Goal: Task Accomplishment & Management: Manage account settings

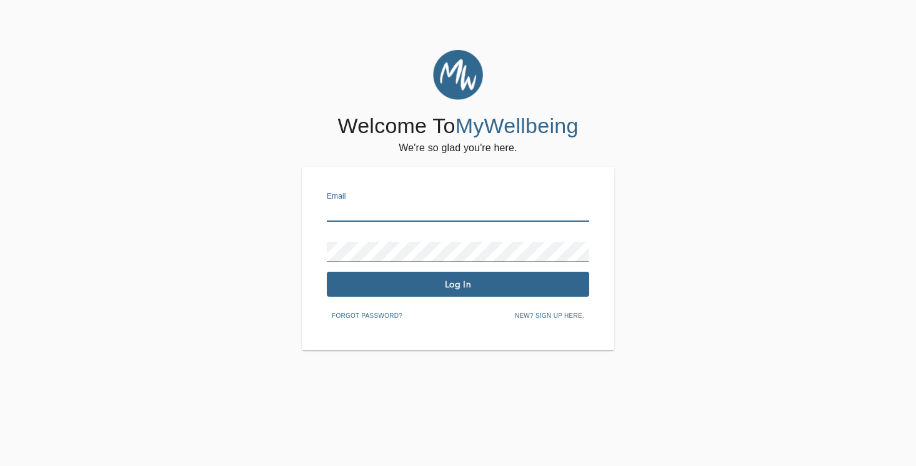
type input "[PERSON_NAME][EMAIL_ADDRESS][DOMAIN_NAME]"
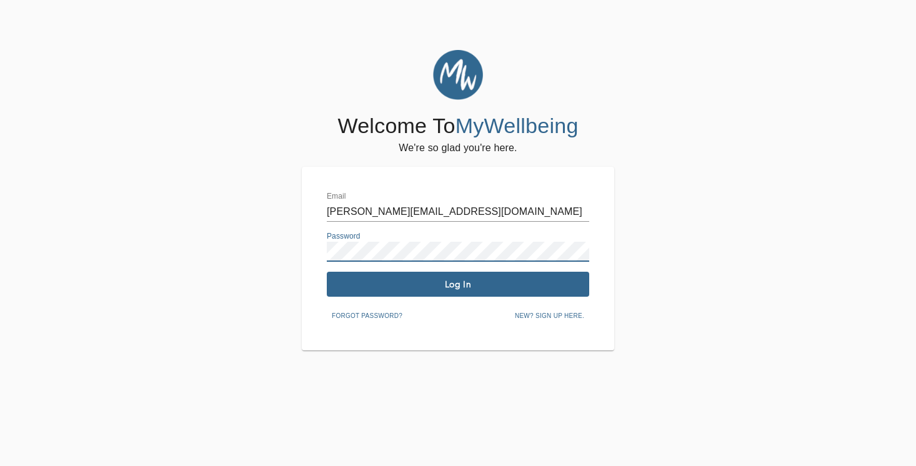
click at [464, 289] on span "Log In" at bounding box center [458, 285] width 252 height 12
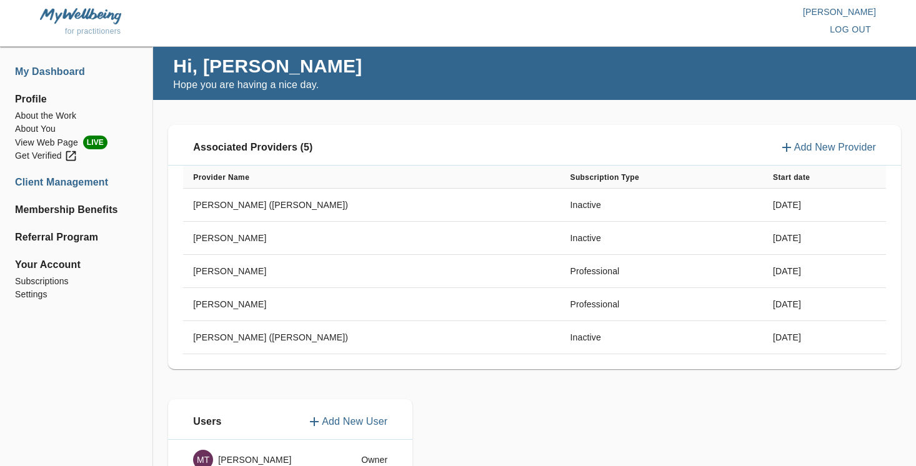
click at [94, 185] on li "Client Management" at bounding box center [76, 182] width 122 height 15
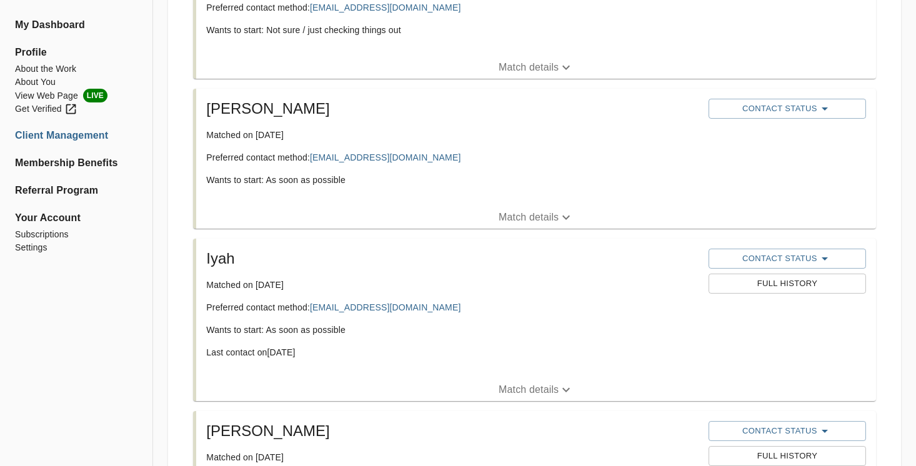
scroll to position [312, 0]
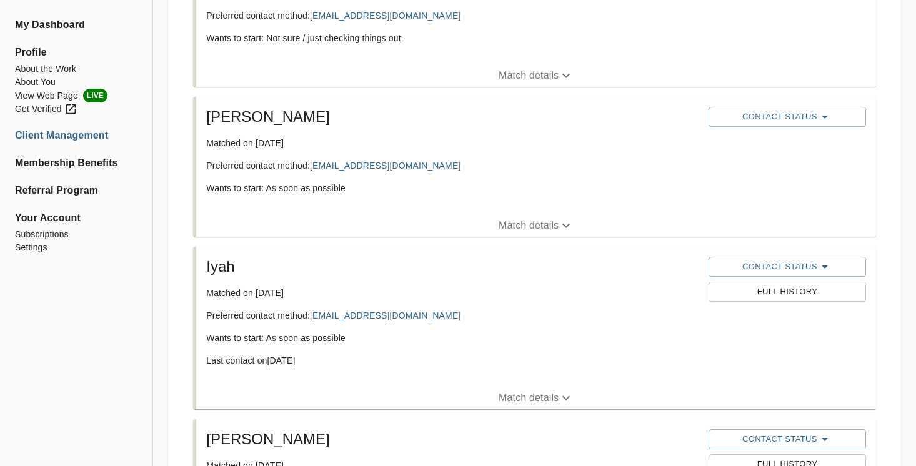
click at [544, 221] on p "Match details" at bounding box center [529, 225] width 60 height 15
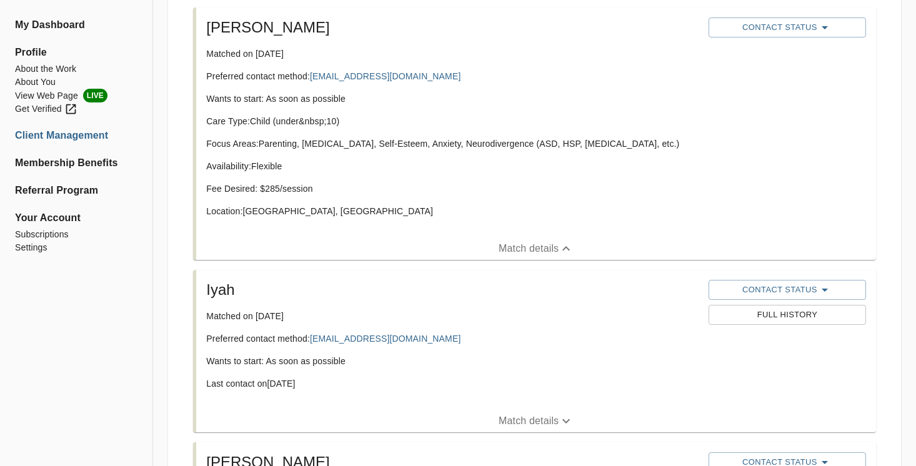
scroll to position [407, 0]
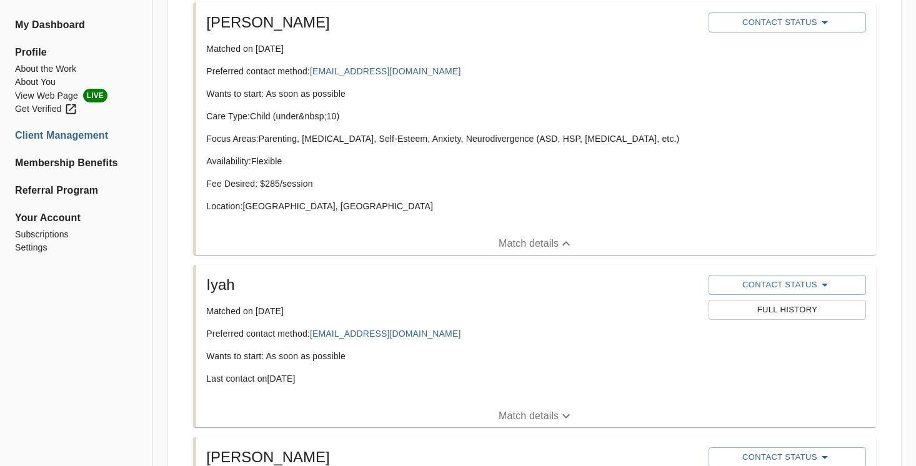
click at [533, 412] on p "Match details" at bounding box center [529, 416] width 60 height 15
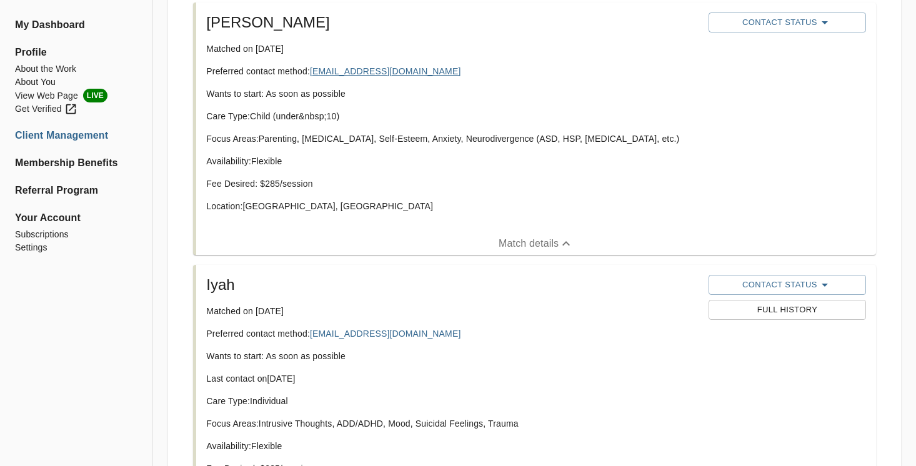
drag, startPoint x: 424, startPoint y: 72, endPoint x: 315, endPoint y: 73, distance: 108.1
click at [315, 73] on p "Preferred contact method: [EMAIL_ADDRESS][DOMAIN_NAME]" at bounding box center [452, 71] width 492 height 12
copy p "[EMAIL_ADDRESS][DOMAIN_NAME]"
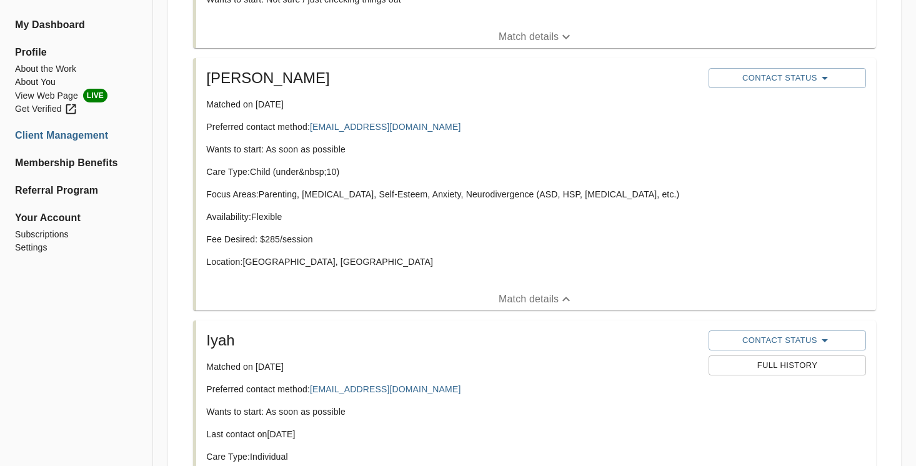
scroll to position [326, 0]
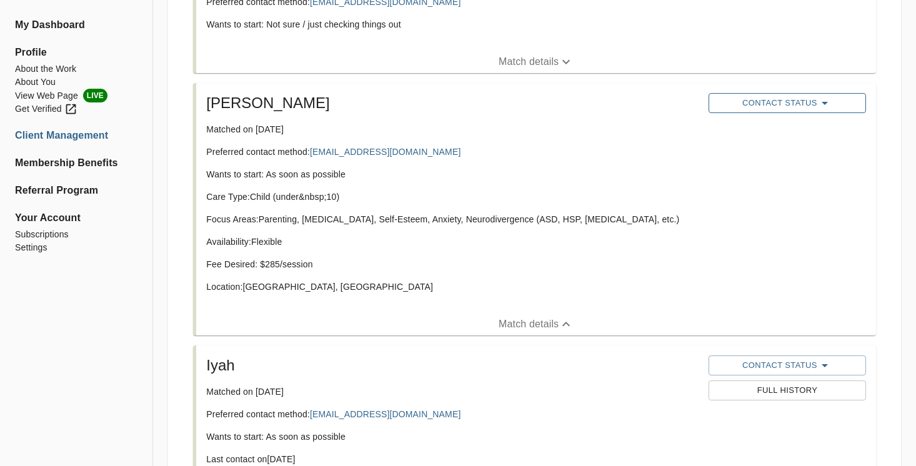
click at [777, 106] on span "Contact Status" at bounding box center [787, 103] width 145 height 15
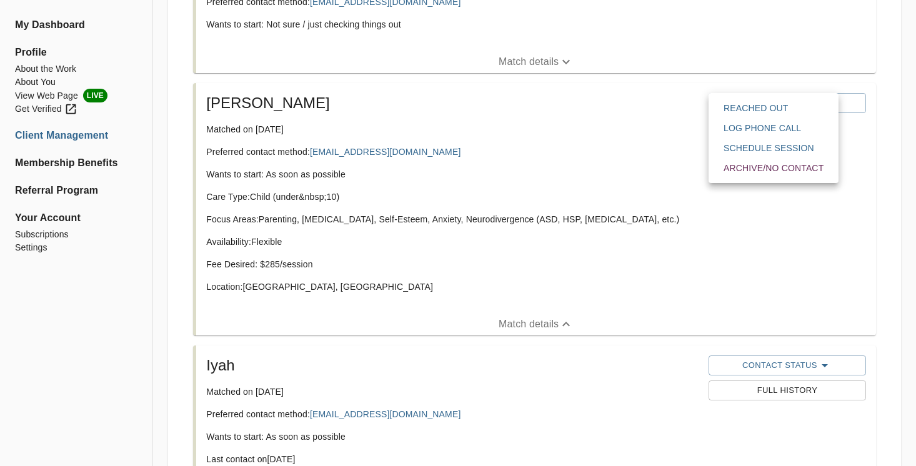
click at [755, 112] on span "Reached Out" at bounding box center [773, 108] width 100 height 12
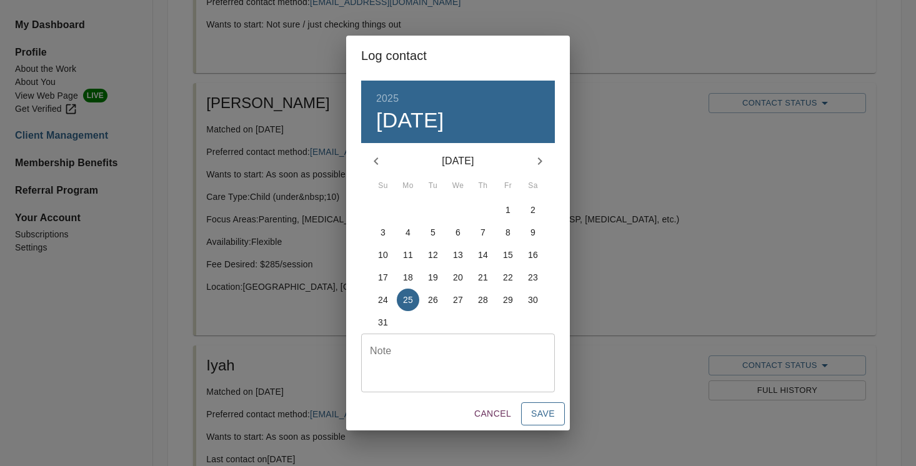
click at [553, 415] on span "Save" at bounding box center [543, 414] width 24 height 16
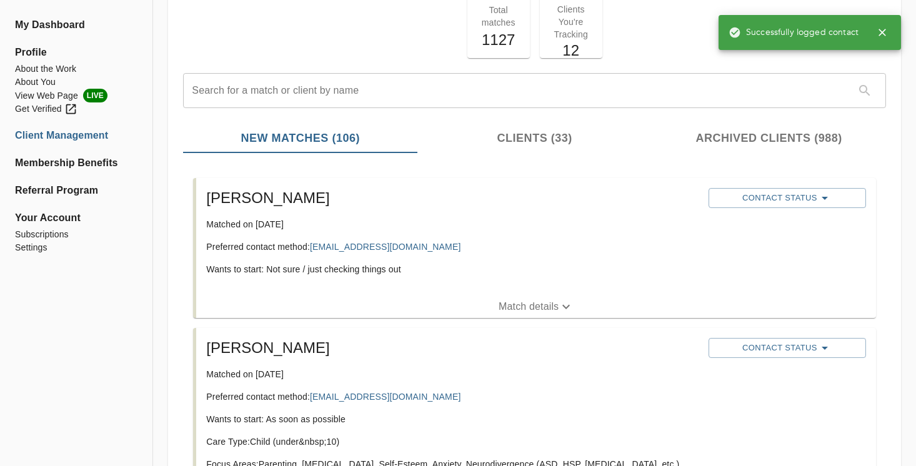
scroll to position [46, 0]
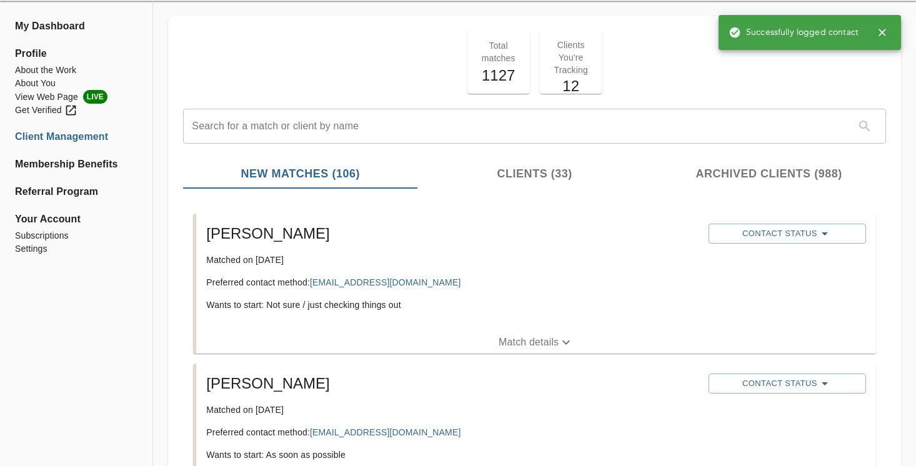
click at [519, 340] on p "Match details" at bounding box center [529, 342] width 60 height 15
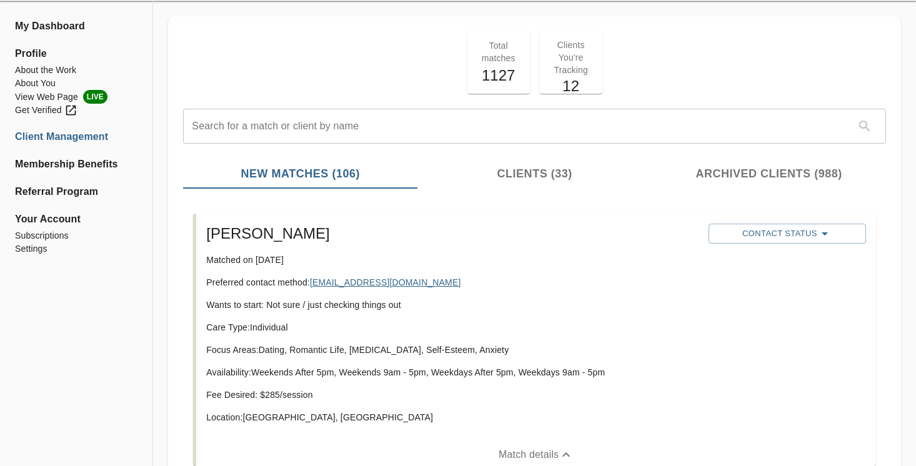
drag, startPoint x: 412, startPoint y: 284, endPoint x: 312, endPoint y: 284, distance: 99.3
click at [312, 284] on p "Preferred contact method: [EMAIL_ADDRESS][DOMAIN_NAME]" at bounding box center [452, 282] width 492 height 12
copy p "[EMAIL_ADDRESS][DOMAIN_NAME]"
click at [775, 241] on button "Contact Status" at bounding box center [786, 234] width 157 height 20
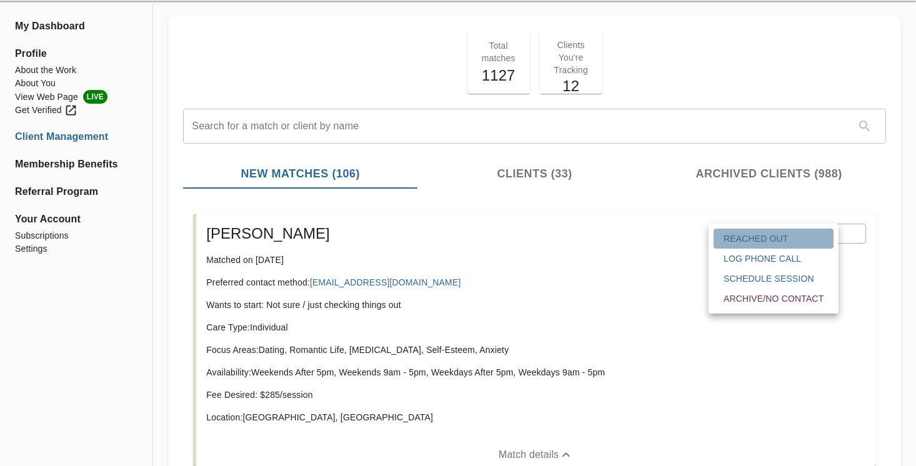
click at [753, 237] on span "Reached Out" at bounding box center [773, 238] width 100 height 12
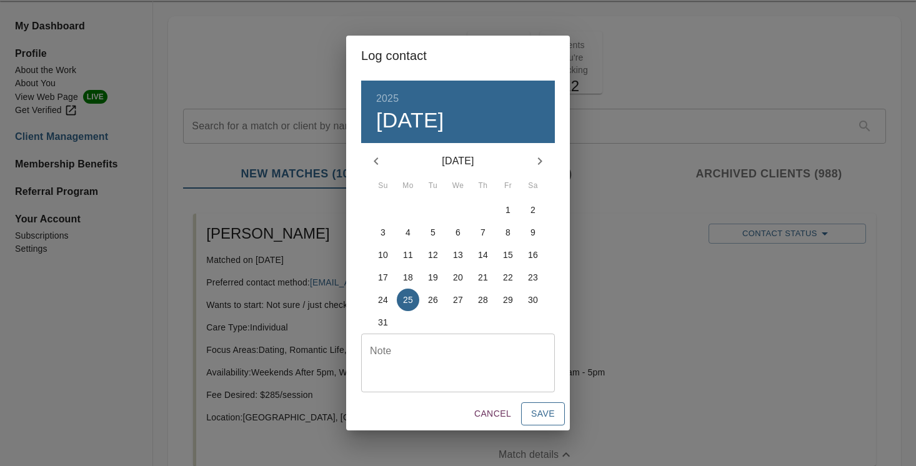
click at [558, 413] on button "Save" at bounding box center [543, 413] width 44 height 23
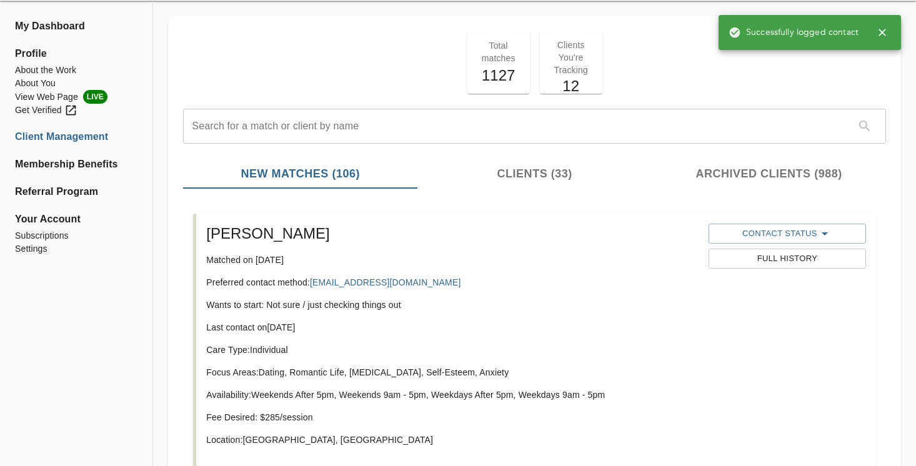
click at [619, 236] on h5 "[PERSON_NAME]" at bounding box center [452, 234] width 492 height 20
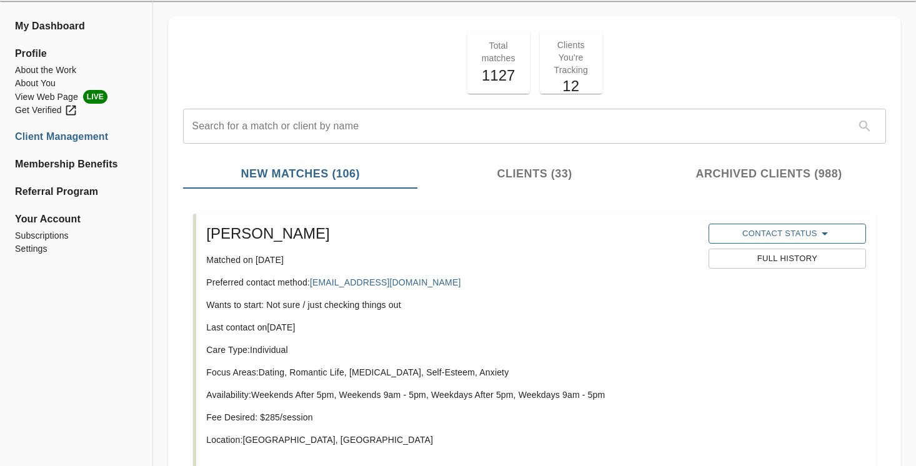
click at [773, 234] on span "Contact Status" at bounding box center [787, 233] width 145 height 15
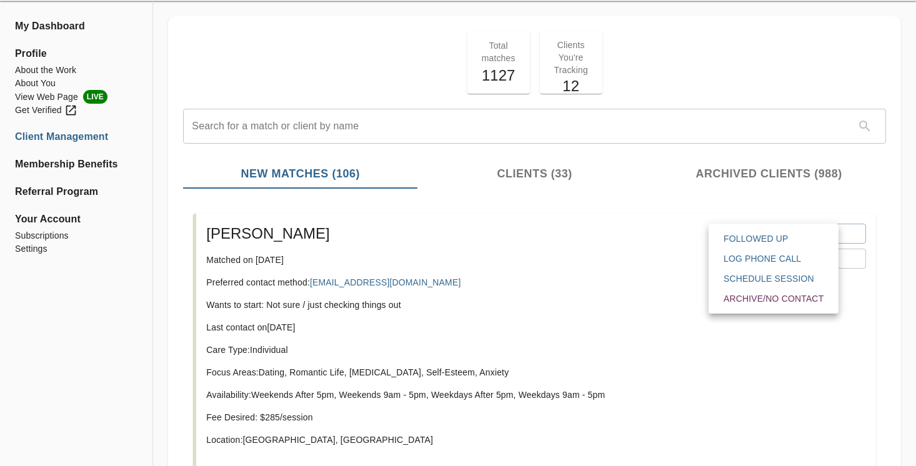
click at [594, 308] on div at bounding box center [458, 233] width 916 height 466
